Goal: Information Seeking & Learning: Learn about a topic

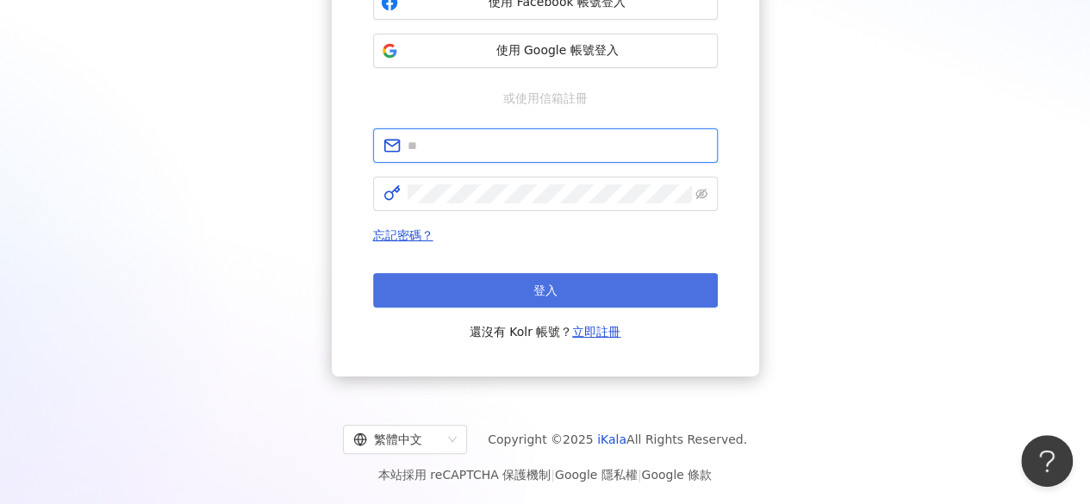
type input "**********"
click at [551, 283] on span "登入" at bounding box center [545, 290] width 24 height 14
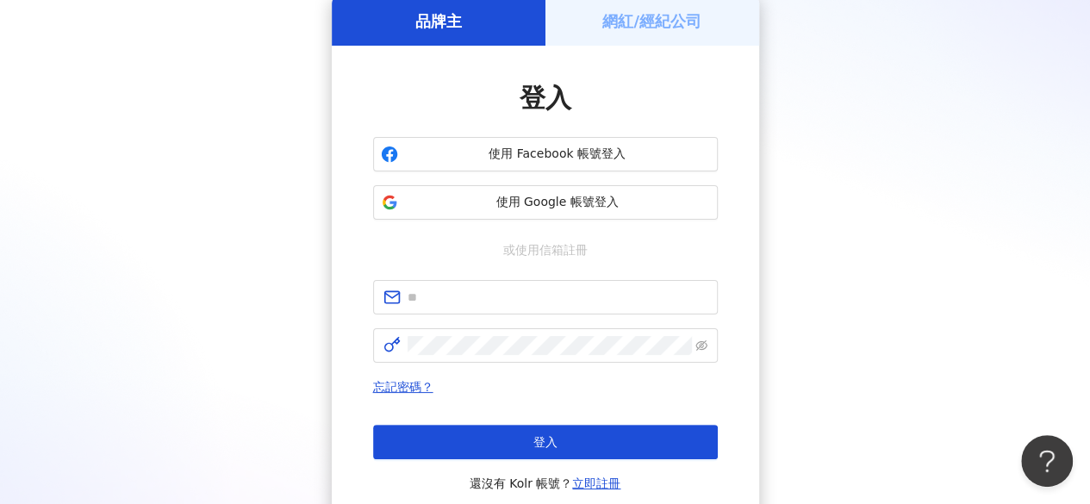
scroll to position [231, 0]
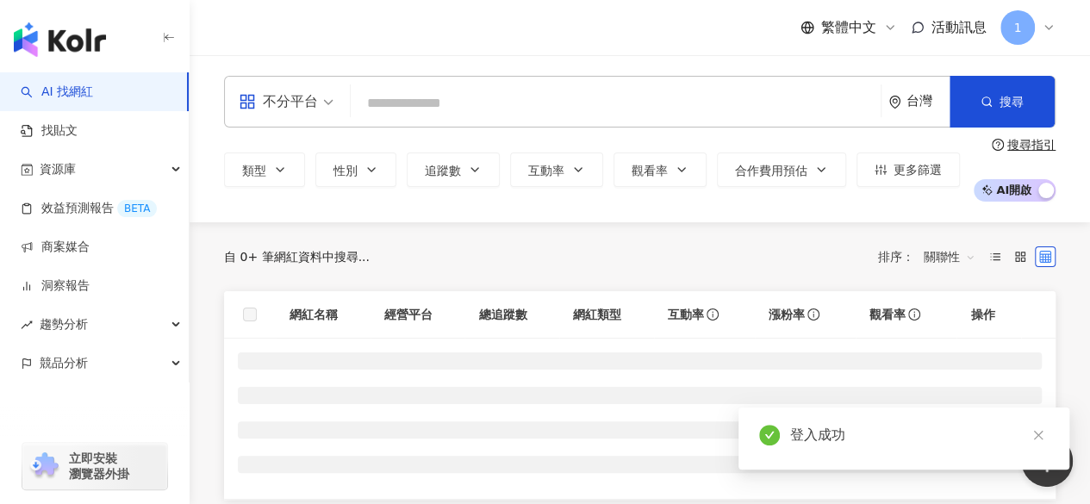
click at [443, 109] on input "search" at bounding box center [616, 103] width 516 height 33
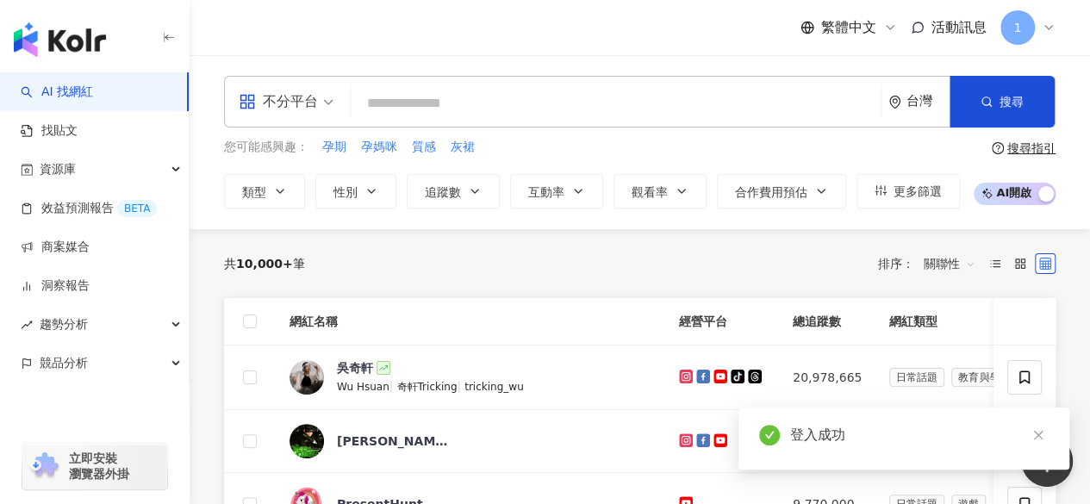
click at [442, 109] on input "search" at bounding box center [616, 103] width 516 height 33
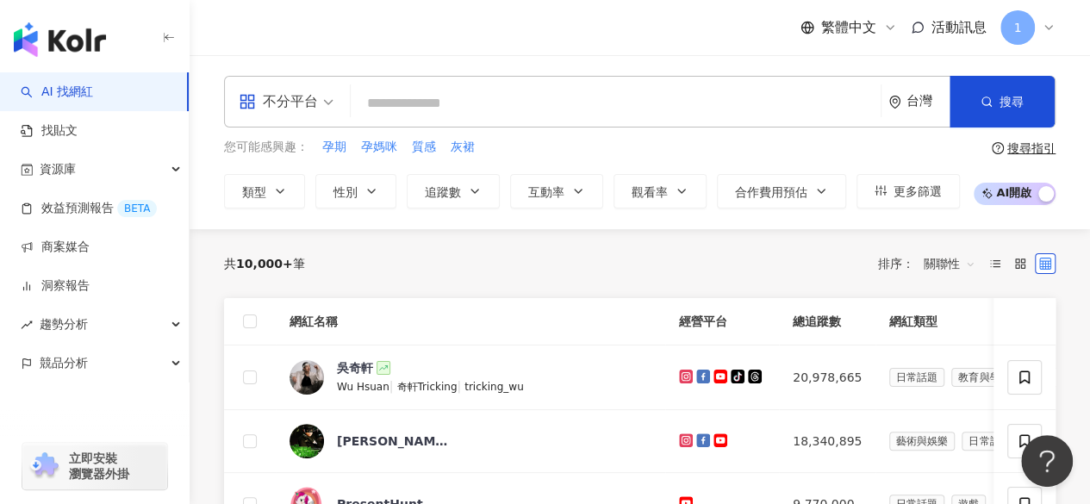
type input "*"
click at [595, 106] on input "search" at bounding box center [616, 103] width 516 height 33
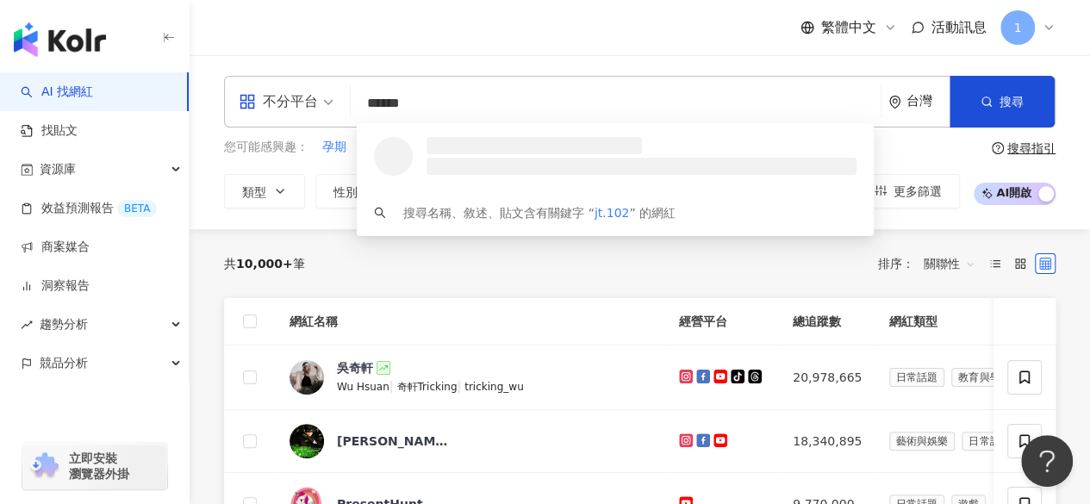
type input "*******"
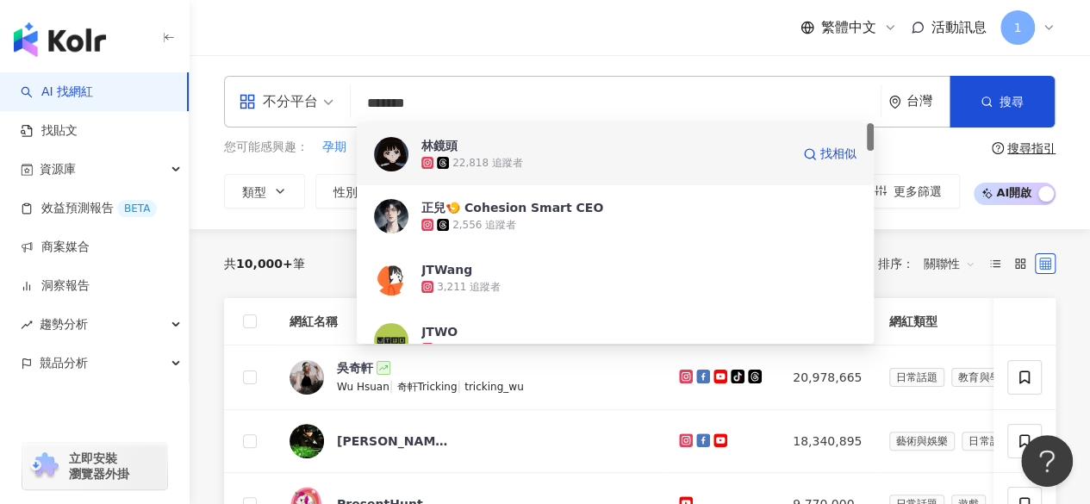
click at [499, 156] on div "22,818 追蹤者" at bounding box center [487, 163] width 71 height 15
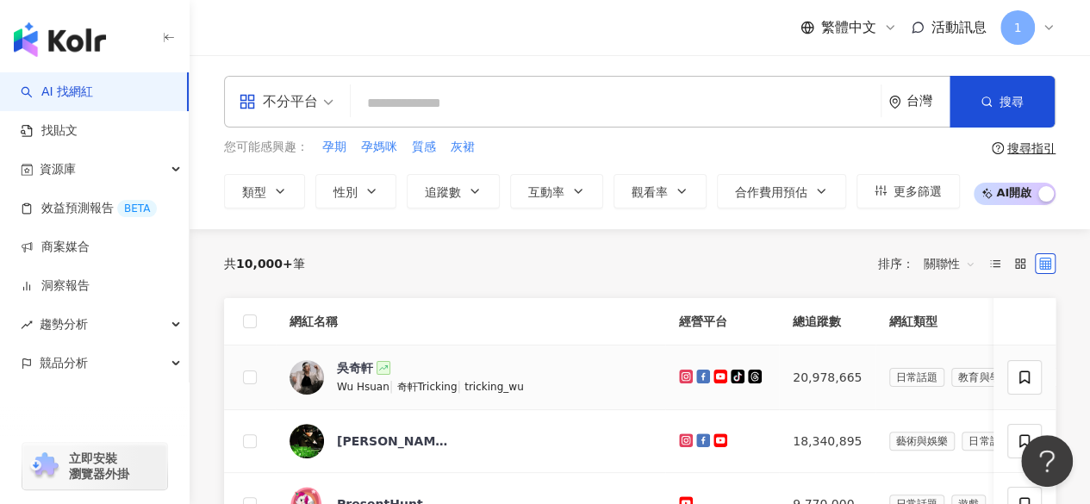
scroll to position [512, 0]
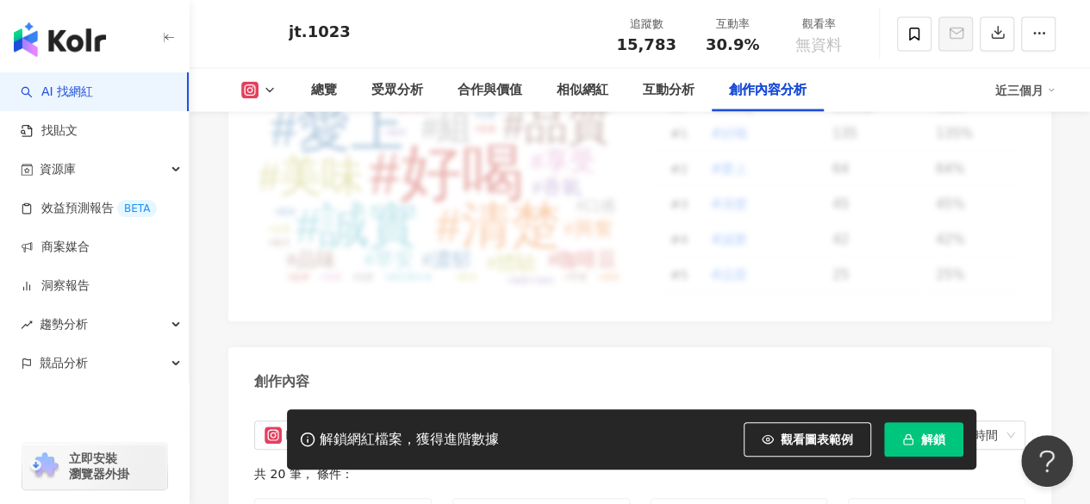
scroll to position [5515, 0]
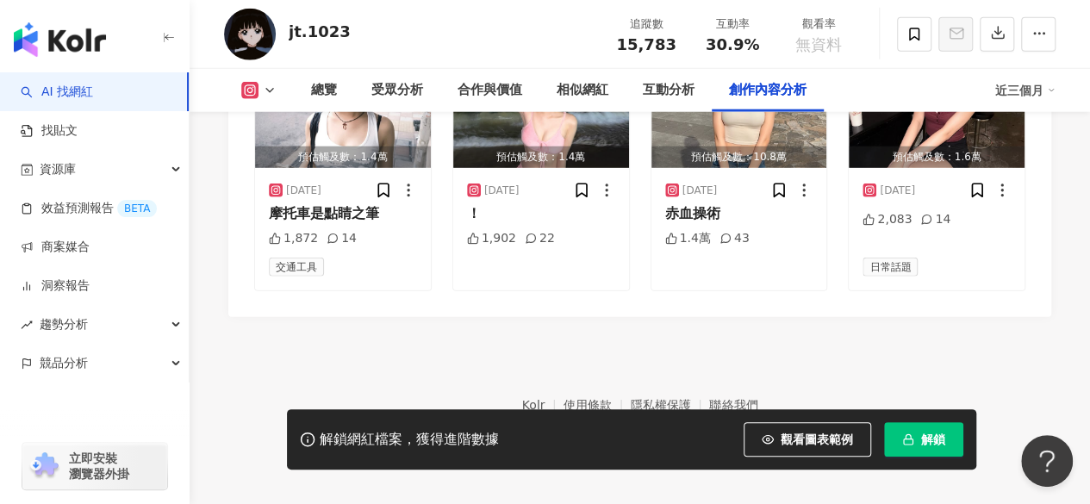
click at [88, 94] on link "AI 找網紅" at bounding box center [57, 92] width 72 height 17
